Goal: Contribute content: Add original content to the website for others to see

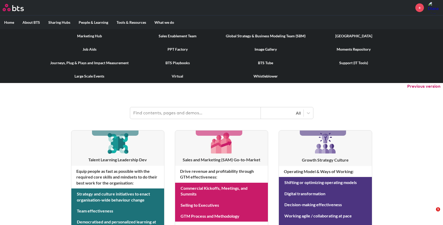
click at [97, 34] on link "Marketing Hub" at bounding box center [89, 36] width 88 height 14
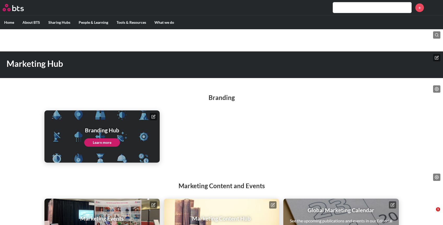
scroll to position [34, 0]
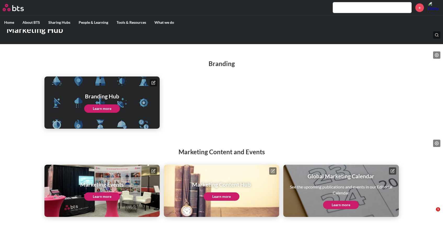
click at [225, 197] on link "Learn more" at bounding box center [221, 197] width 36 height 8
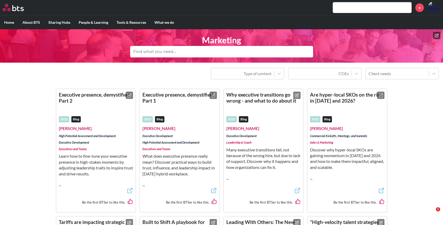
click at [436, 34] on icon at bounding box center [436, 35] width 4 height 4
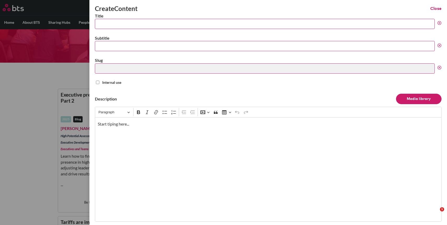
click at [127, 23] on input "Title" at bounding box center [265, 24] width 340 height 10
paste input "From fragmented to integrated: Why talent is now a business imperative"
type input "From fragmented to integrated: Why talent is now a business imperative"
type input "from-fragmented-to-integrated-why-talent-is-now-a-business-imperative"
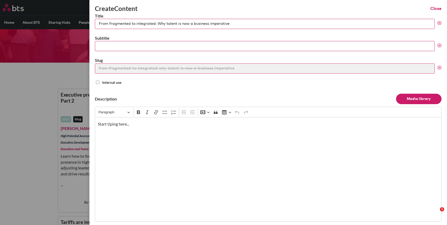
type input "From fragmented to integrated: Why talent is now a business imperative"
click at [155, 143] on div "Start tiping here..." at bounding box center [268, 169] width 346 height 104
click at [168, 44] on input "Subtitle" at bounding box center [265, 46] width 340 height 10
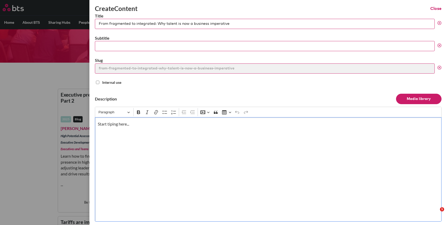
click at [150, 123] on p "Start tiping here..." at bounding box center [268, 124] width 341 height 6
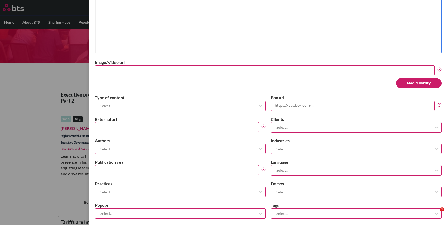
scroll to position [169, 0]
click at [207, 126] on input "External url" at bounding box center [177, 127] width 164 height 10
paste input "https://bts.com/insights/from-fragmented-to-integrated-talent-business-imperati…"
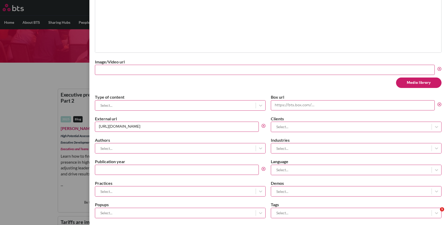
type input "https://bts.com/insights/from-fragmented-to-integrated-talent-business-imperati…"
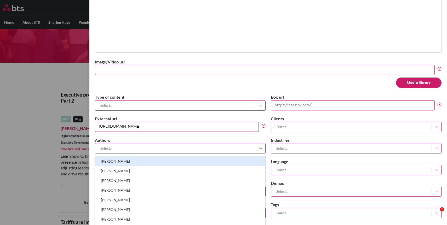
click at [179, 147] on div at bounding box center [175, 148] width 155 height 7
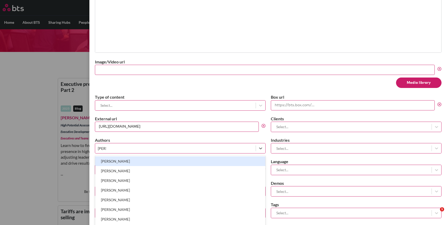
type input "lynn"
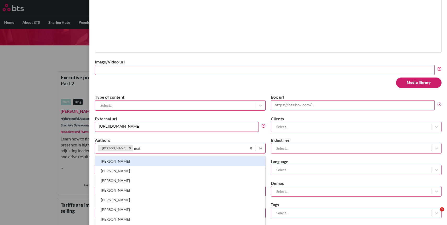
scroll to position [22, 0]
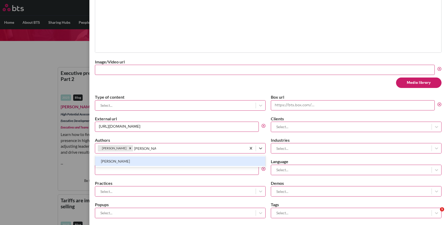
type input "matthew ton"
click at [158, 162] on div "Matthew Tonken" at bounding box center [180, 161] width 170 height 10
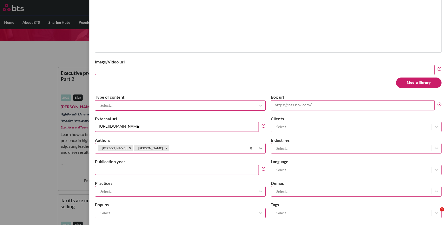
click at [160, 171] on input "Publication year" at bounding box center [177, 170] width 164 height 10
type input "2025"
click at [133, 103] on div at bounding box center [175, 105] width 155 height 7
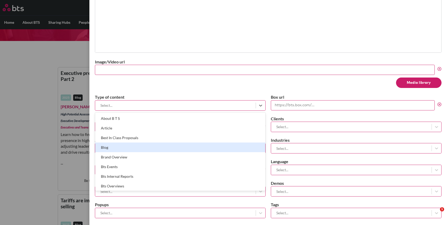
click at [132, 148] on div "Blog" at bounding box center [180, 148] width 170 height 10
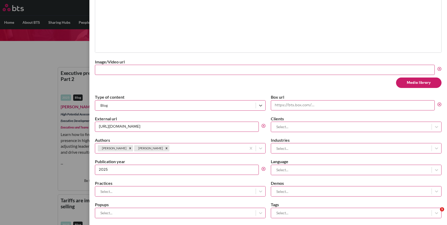
click at [310, 127] on div at bounding box center [350, 127] width 155 height 7
click at [277, 64] on label "Image/Video url" at bounding box center [268, 62] width 346 height 6
click at [277, 65] on input "Image/Video url" at bounding box center [265, 70] width 340 height 10
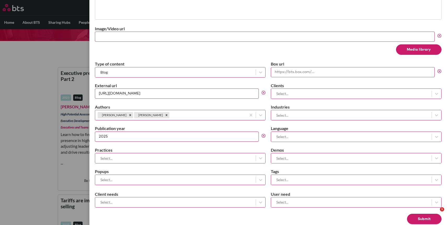
scroll to position [207, 0]
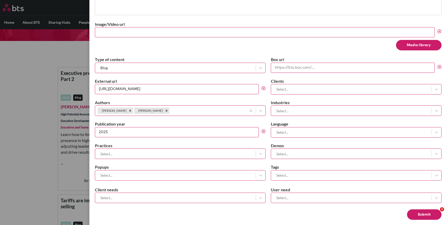
click at [192, 160] on div "Type of content Blog Box url External url https://bts.com/insights/from-fragmen…" at bounding box center [268, 119] width 346 height 124
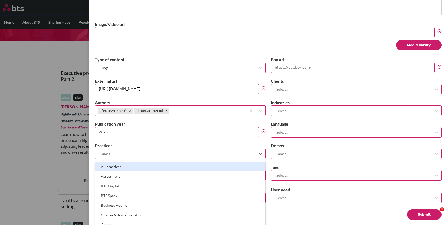
click at [191, 156] on div at bounding box center [175, 154] width 155 height 7
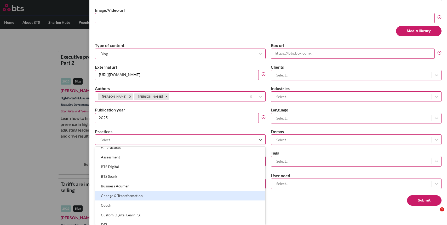
scroll to position [0, 0]
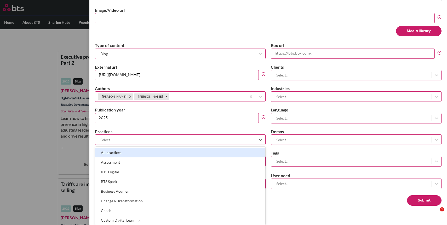
click at [294, 117] on div "Language Select..." at bounding box center [356, 115] width 171 height 16
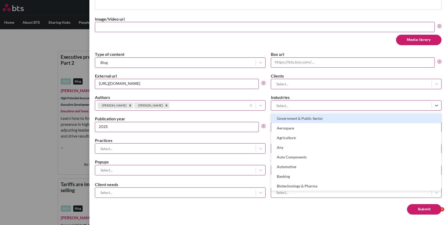
click at [279, 107] on div at bounding box center [350, 105] width 155 height 7
click at [171, 175] on form "Title From fragmented to integrated: Why talent is now a business imperative Su…" at bounding box center [268, 7] width 346 height 413
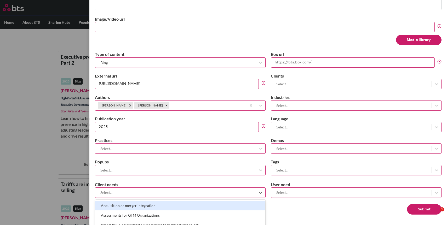
click at [159, 195] on div at bounding box center [175, 192] width 155 height 7
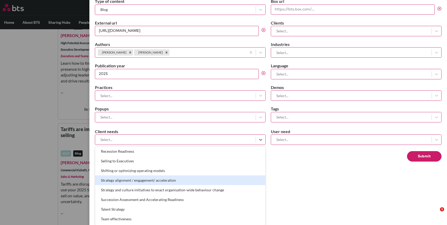
scroll to position [262, 0]
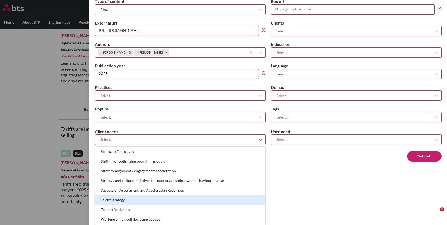
click at [158, 203] on div "Talent Strategy" at bounding box center [180, 200] width 170 height 10
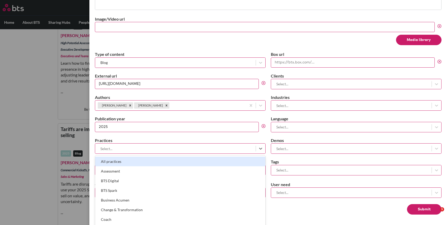
click at [203, 146] on div at bounding box center [175, 148] width 155 height 7
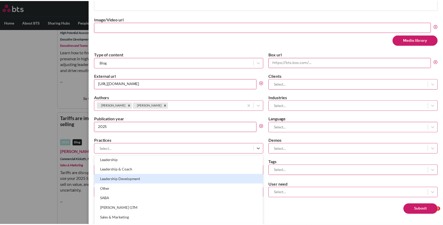
scroll to position [136, 0]
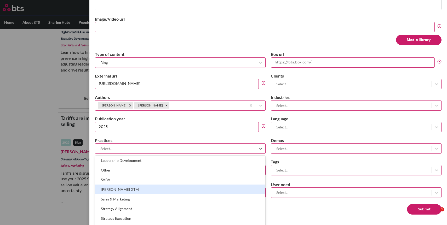
click at [307, 215] on div "Create Content Close Title From fragmented to integrated: Why talent is now a b…" at bounding box center [267, 112] width 357 height 225
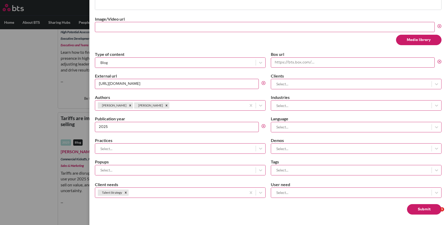
click at [414, 208] on button "Submit" at bounding box center [424, 209] width 34 height 10
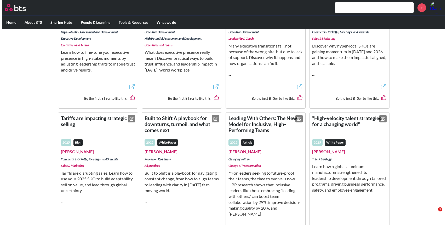
scroll to position [0, 0]
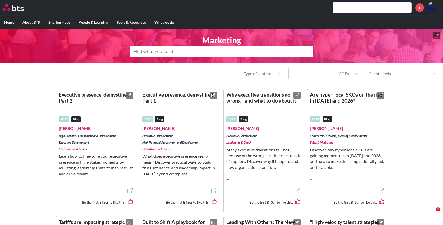
click at [436, 38] on button at bounding box center [436, 35] width 7 height 7
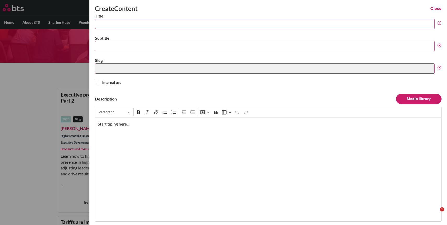
click at [165, 29] on form "Title Subtitle Slug Internal use Description Media library Rich Text Editor Par…" at bounding box center [268, 219] width 346 height 413
click at [162, 25] on input "Title" at bounding box center [265, 24] width 340 height 10
paste input "What leaders need to know about ChatGPT-5"
type input "What leaders need to know about ChatGPT-5"
type input "what-leaders-need-to-know-about-chatgpt-5"
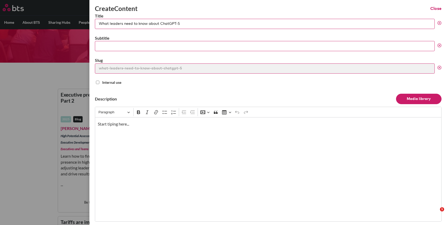
type input "What leaders need to know about ChatGPT-5"
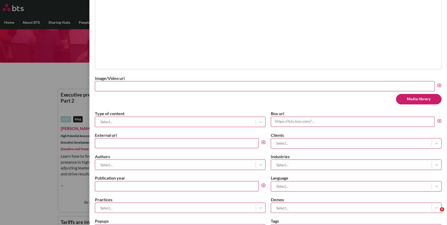
scroll to position [157, 0]
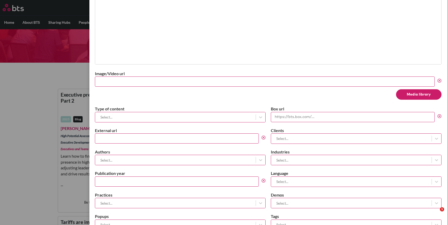
click at [162, 142] on input "External url" at bounding box center [177, 138] width 164 height 10
paste input "[URL][DOMAIN_NAME]"
type input "[URL][DOMAIN_NAME]"
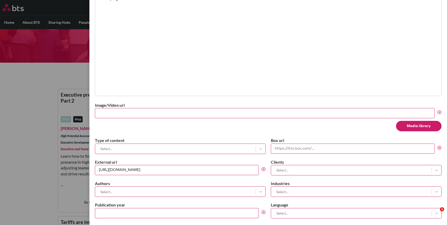
click at [192, 50] on div "Start tiping here..." at bounding box center [268, 44] width 346 height 104
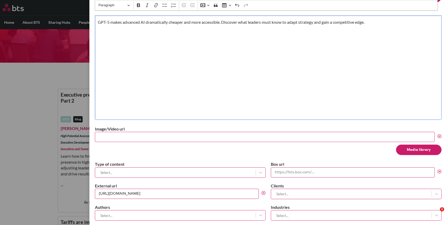
scroll to position [212, 0]
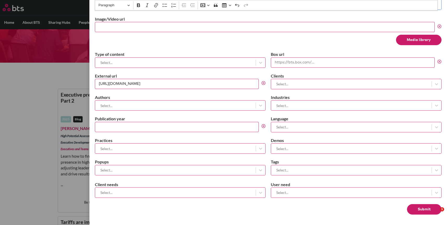
click at [138, 105] on div at bounding box center [175, 105] width 155 height 7
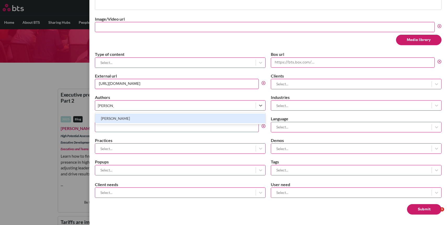
type input "peter mu"
click at [132, 120] on div "[PERSON_NAME]" at bounding box center [180, 119] width 170 height 10
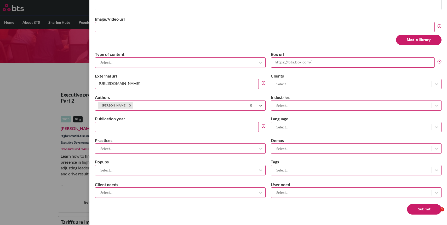
click at [284, 104] on div at bounding box center [350, 105] width 155 height 7
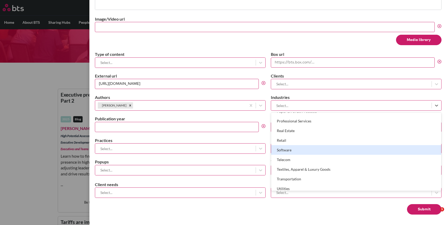
scroll to position [388, 0]
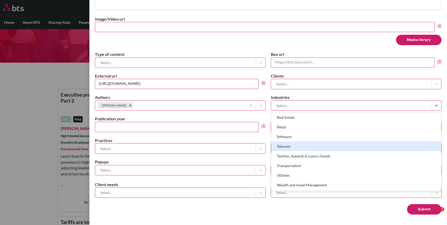
click at [158, 127] on input "Publication year" at bounding box center [177, 127] width 164 height 10
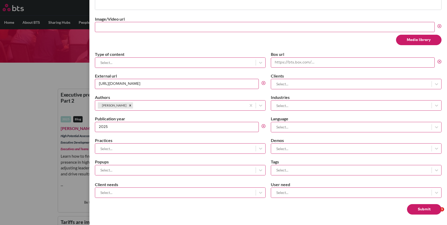
type input "2025"
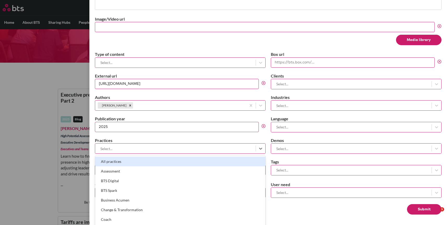
click at [145, 152] on div at bounding box center [175, 148] width 155 height 7
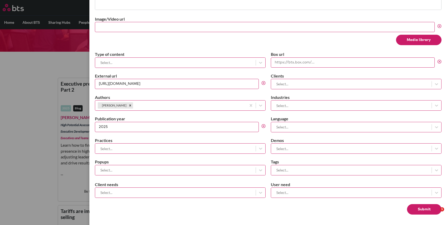
scroll to position [212, 0]
click at [285, 155] on div "Type of content Select... Box url External url https://bts.com/insights/what-le…" at bounding box center [268, 113] width 346 height 124
click at [285, 164] on label "Tags" at bounding box center [356, 162] width 171 height 6
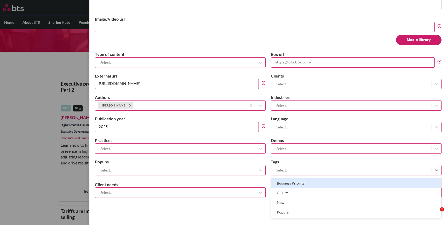
click at [285, 168] on div at bounding box center [350, 170] width 155 height 7
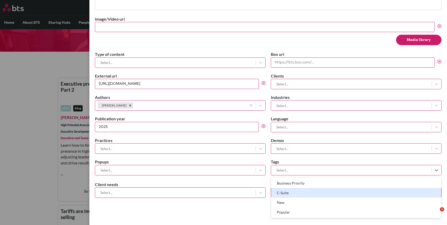
click at [230, 171] on div at bounding box center [175, 170] width 155 height 7
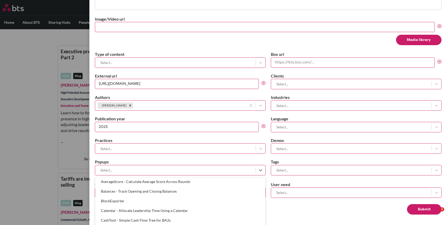
scroll to position [24, 0]
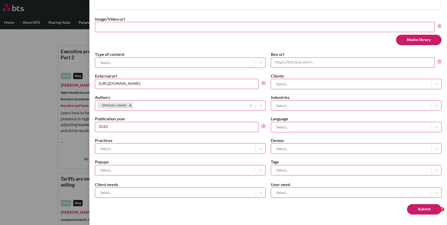
click at [286, 211] on div "Unpublish Delete Submit" at bounding box center [268, 209] width 346 height 10
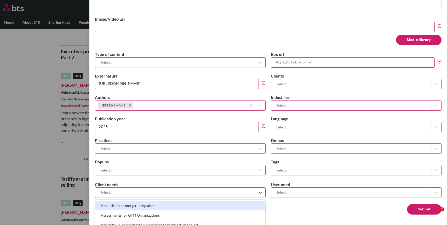
click at [205, 194] on div at bounding box center [175, 192] width 155 height 7
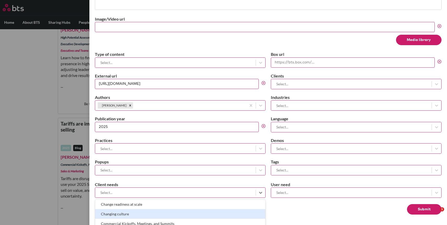
scroll to position [265, 0]
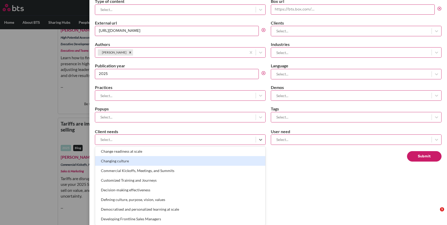
click at [294, 139] on div at bounding box center [350, 139] width 155 height 7
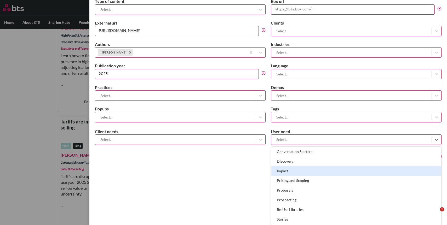
scroll to position [0, 0]
click at [222, 142] on div at bounding box center [175, 139] width 155 height 7
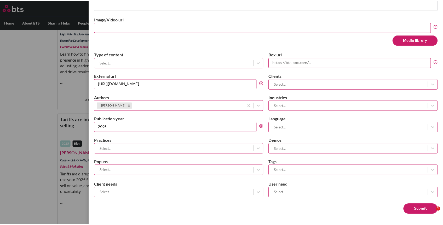
scroll to position [212, 0]
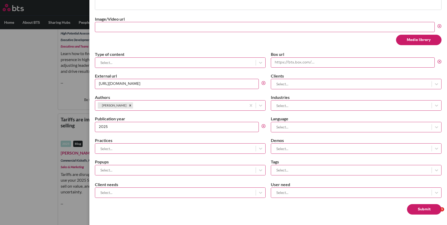
click at [322, 186] on div "Create Content Close Title What leaders need to know about ChatGPT-5 Subtitle S…" at bounding box center [267, 112] width 357 height 225
click at [410, 212] on button "Submit" at bounding box center [424, 209] width 34 height 10
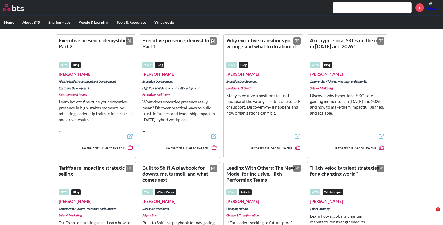
scroll to position [0, 0]
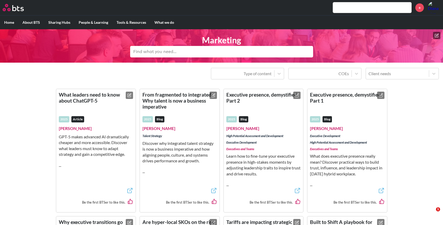
click at [129, 95] on icon at bounding box center [129, 95] width 4 height 4
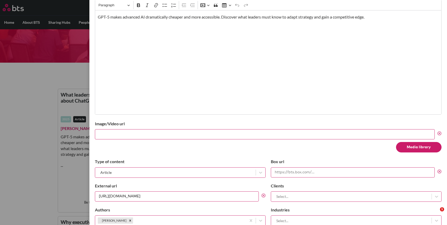
scroll to position [128, 0]
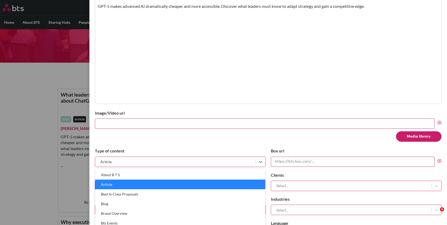
click at [173, 159] on div at bounding box center [175, 162] width 155 height 7
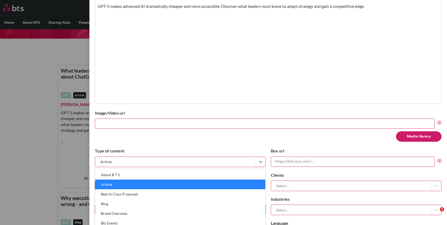
scroll to position [24, 0]
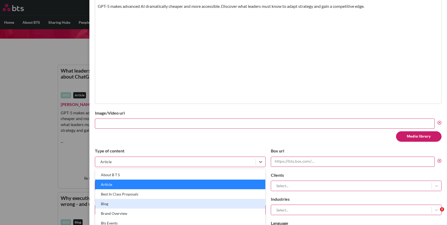
click at [154, 205] on div "Blog" at bounding box center [180, 204] width 170 height 10
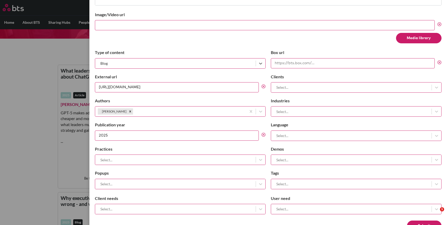
scroll to position [243, 0]
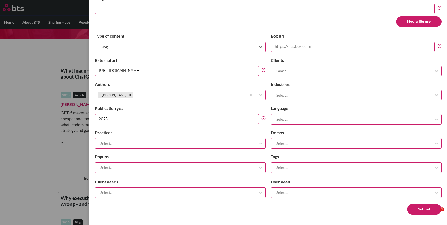
click at [173, 146] on div at bounding box center [175, 143] width 155 height 7
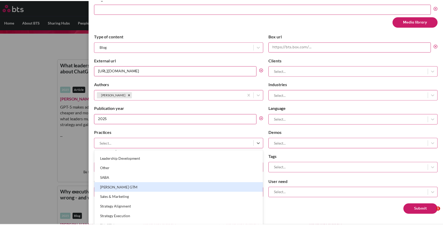
scroll to position [136, 0]
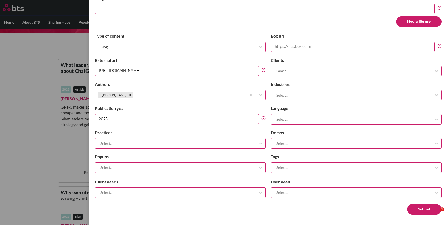
click at [310, 212] on div "Unpublish Delete Submit" at bounding box center [268, 209] width 346 height 10
click at [417, 213] on button "Submit" at bounding box center [424, 209] width 34 height 10
